Goal: Task Accomplishment & Management: Complete application form

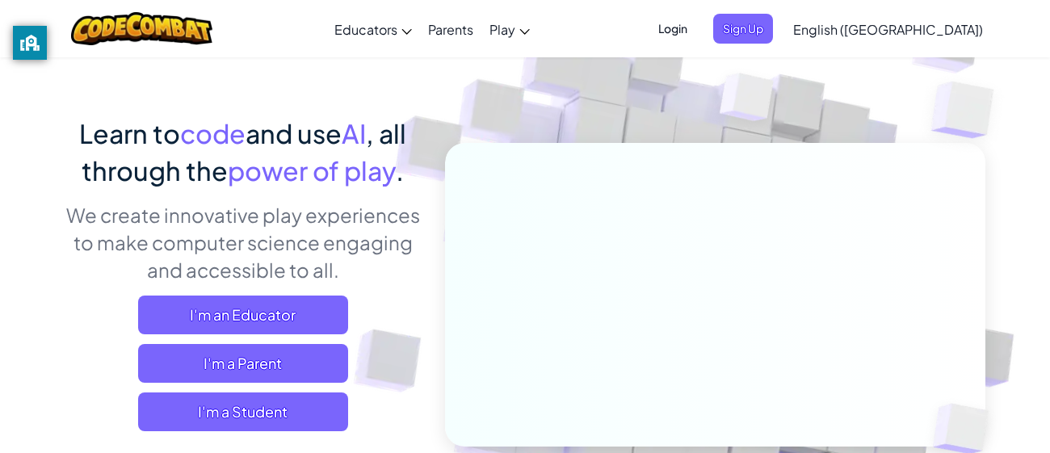
scroll to position [82, 0]
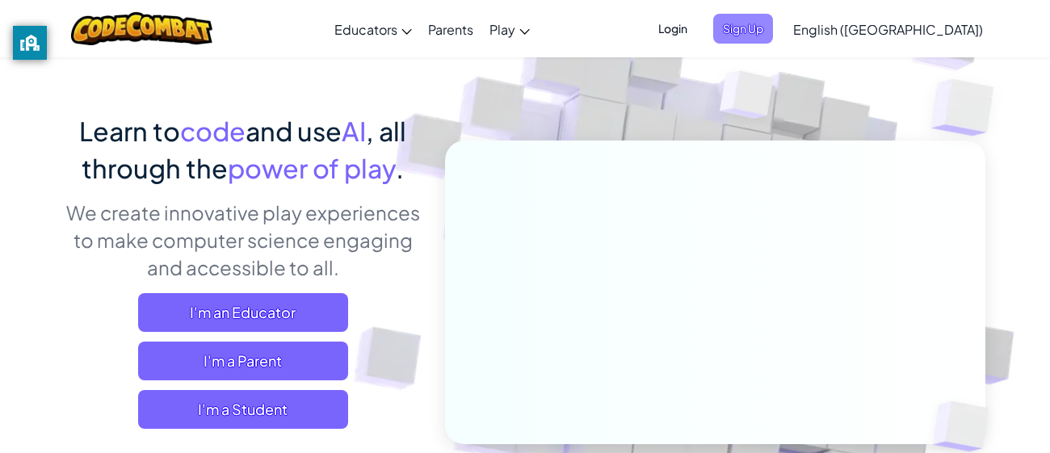
click at [773, 28] on span "Sign Up" at bounding box center [743, 29] width 60 height 30
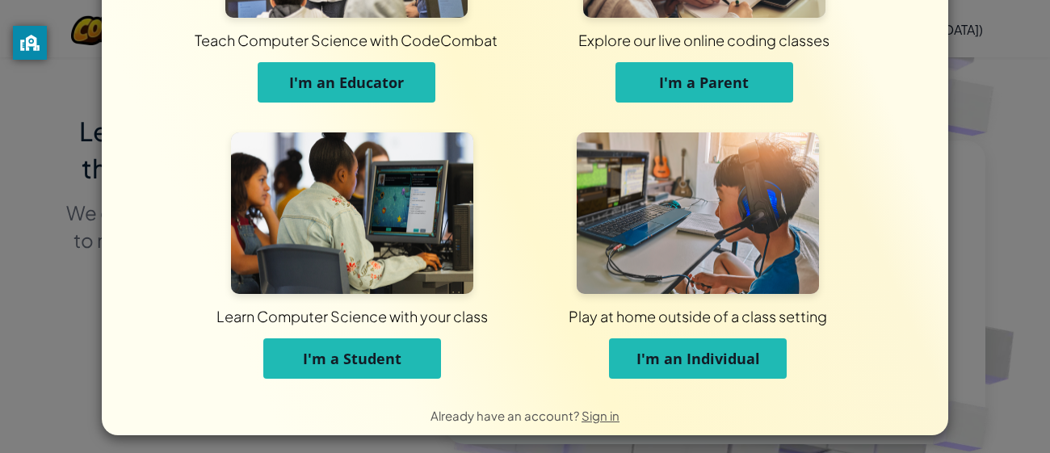
scroll to position [186, 0]
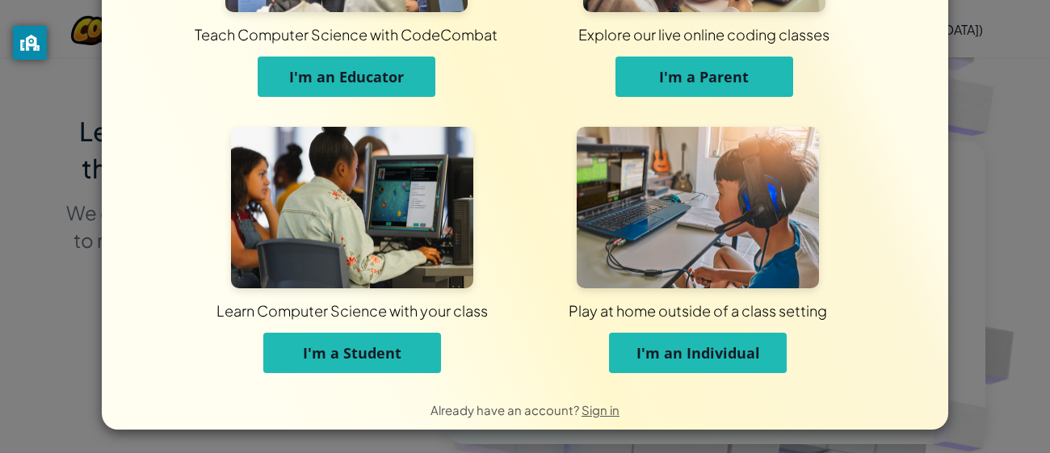
click at [410, 349] on button "I'm a Student" at bounding box center [352, 353] width 178 height 40
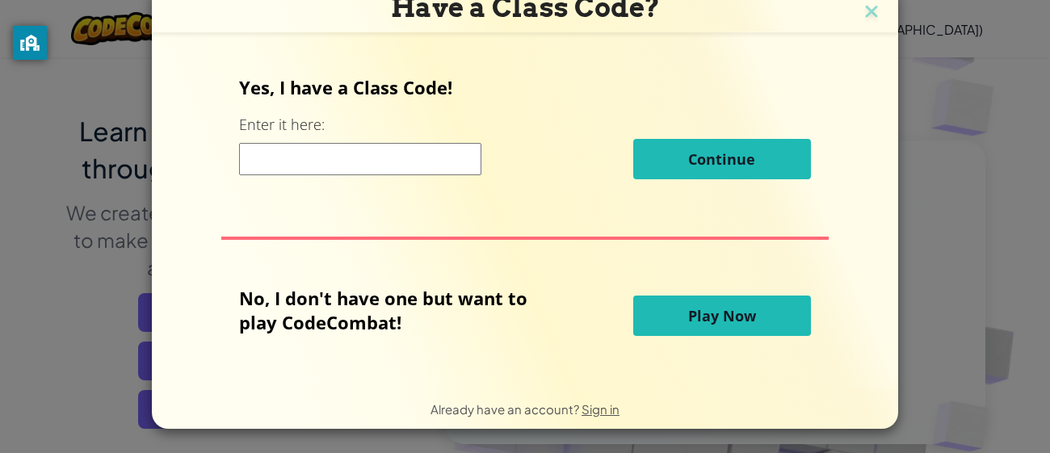
scroll to position [13, 0]
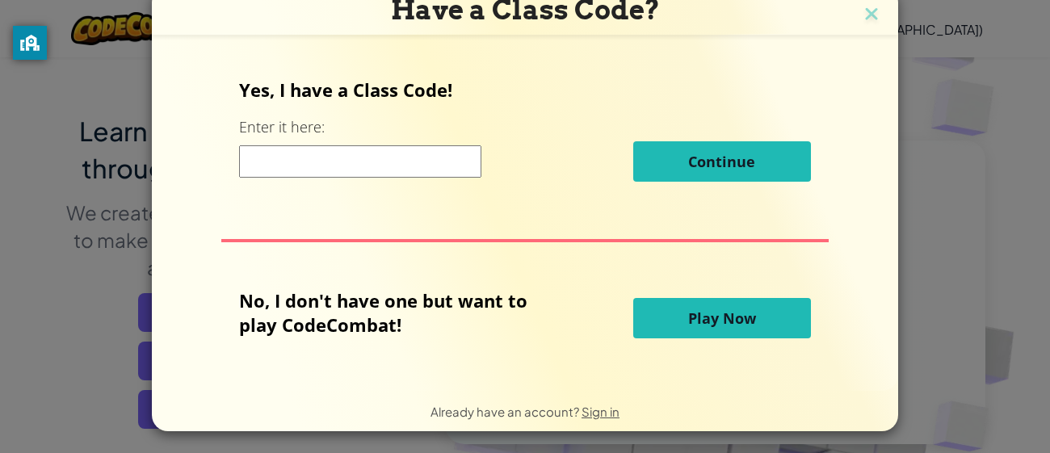
click at [855, 6] on h3 "Have a Class Code?" at bounding box center [525, 10] width 722 height 33
click at [870, 13] on img at bounding box center [871, 15] width 21 height 24
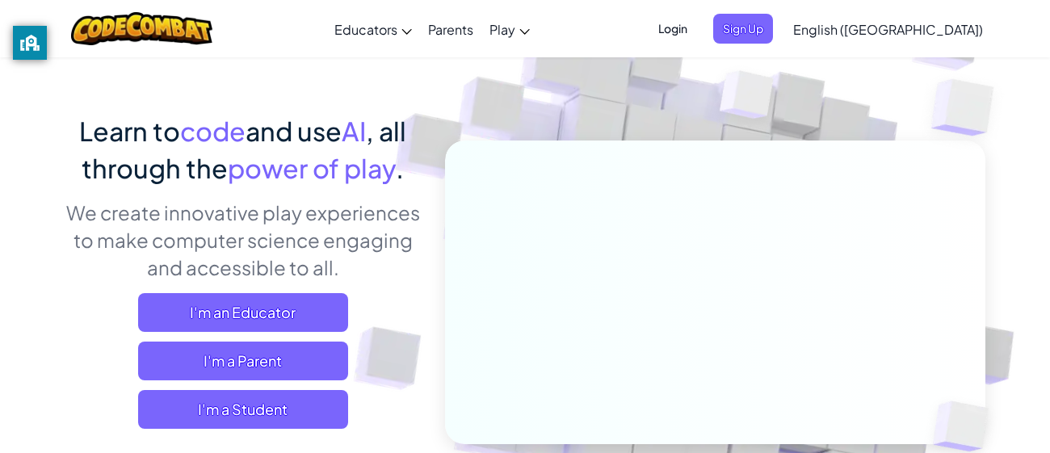
click at [697, 28] on span "Login" at bounding box center [673, 29] width 48 height 30
